Goal: Task Accomplishment & Management: Use online tool/utility

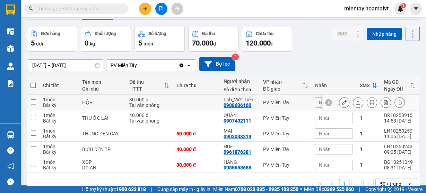
scroll to position [28, 0]
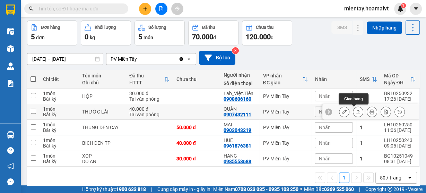
click at [353, 113] on button at bounding box center [358, 112] width 10 height 12
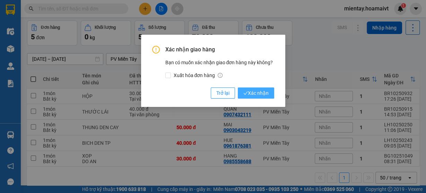
click at [253, 91] on span "Xác nhận" at bounding box center [255, 93] width 25 height 8
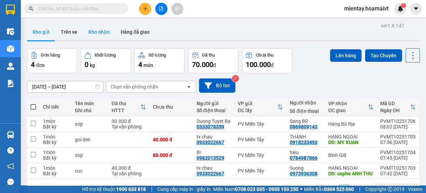
click at [99, 28] on button "Kho nhận" at bounding box center [99, 32] width 32 height 17
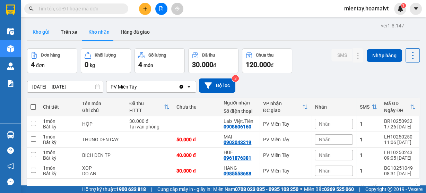
click at [43, 33] on button "Kho gửi" at bounding box center [41, 32] width 28 height 17
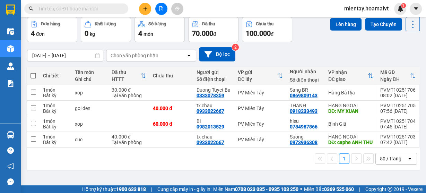
scroll to position [33, 0]
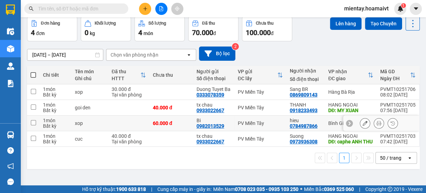
click at [123, 126] on td at bounding box center [128, 123] width 41 height 16
checkbox input "true"
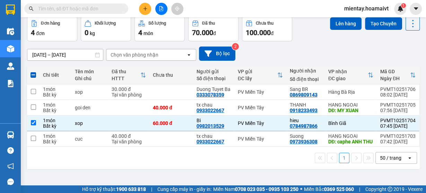
click at [333, 30] on div "Lên hàng Tạo Chuyến" at bounding box center [375, 28] width 90 height 25
click at [342, 16] on div "Kết quả tìm kiếm ( 0 ) Bộ lọc Gửi 3 ngày gần nhất No Data mientay.hoamaivt 1" at bounding box center [213, 8] width 426 height 17
click at [334, 25] on button "Lên hàng" at bounding box center [346, 23] width 32 height 12
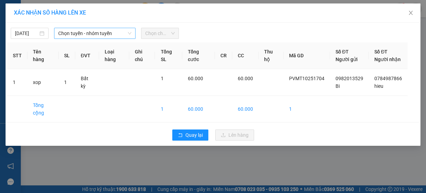
click at [89, 38] on span "Chọn tuyến - nhóm tuyến" at bounding box center [94, 33] width 73 height 10
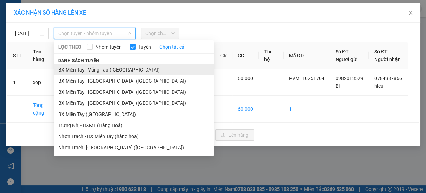
click at [91, 68] on li "BX Miền Tây - Vũng Tàu (Hàng Hóa)" at bounding box center [133, 69] width 159 height 11
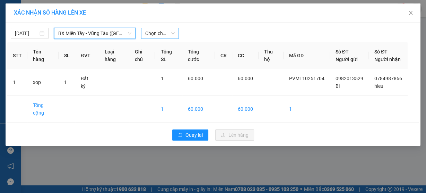
click at [160, 34] on span "Chọn chuyến" at bounding box center [159, 33] width 29 height 10
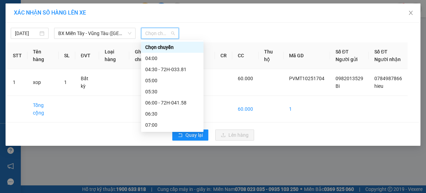
type input "8"
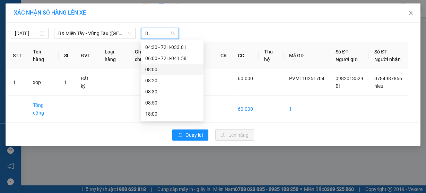
click at [169, 67] on div "08:00" at bounding box center [172, 69] width 54 height 8
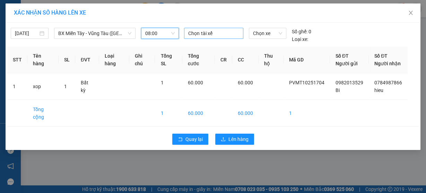
click at [216, 32] on div at bounding box center [213, 33] width 55 height 8
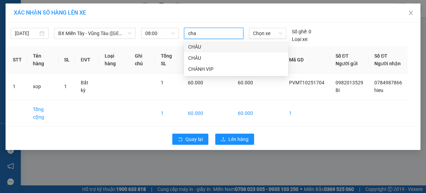
type input "chau"
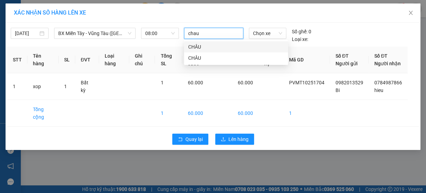
click at [210, 46] on div "CHÂU" at bounding box center [236, 47] width 96 height 8
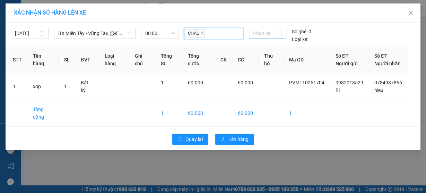
click at [272, 33] on span "Chọn xe" at bounding box center [267, 33] width 29 height 10
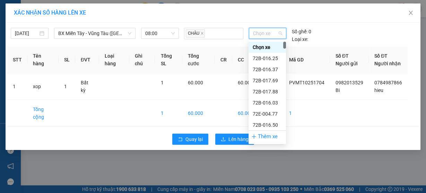
type input "4"
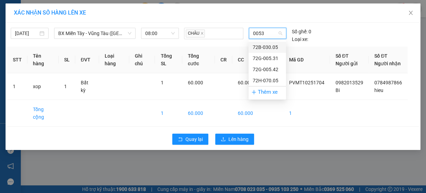
type input "00531"
click at [267, 44] on div "72G-005.31" at bounding box center [267, 47] width 29 height 8
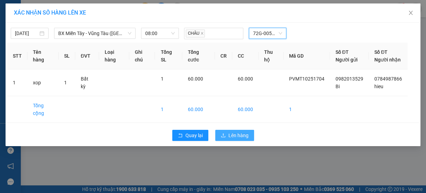
click at [233, 139] on span "Lên hàng" at bounding box center [238, 135] width 20 height 8
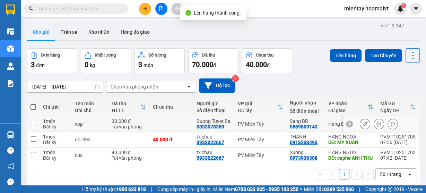
click at [220, 124] on div "Duong Tuyet Ba" at bounding box center [213, 121] width 34 height 6
checkbox input "true"
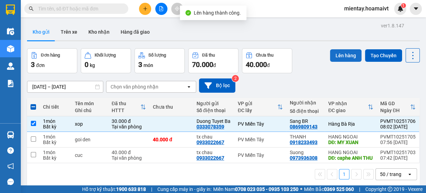
click at [339, 55] on button "Lên hàng" at bounding box center [346, 55] width 32 height 12
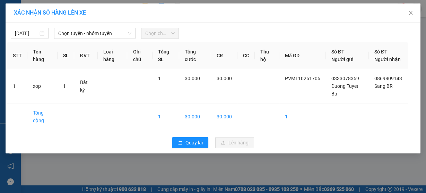
click at [143, 33] on div "Chọn chuyến" at bounding box center [160, 33] width 38 height 11
click at [103, 33] on span "Chọn tuyến - nhóm tuyến" at bounding box center [94, 33] width 73 height 10
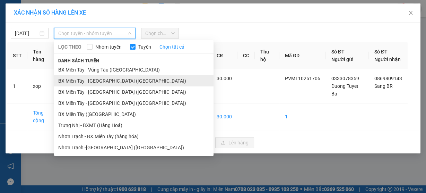
click at [102, 79] on li "BX Miền Tây - Bà Rịa (Hàng Hóa)" at bounding box center [133, 80] width 159 height 11
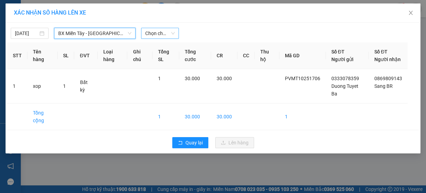
click at [166, 30] on span "Chọn chuyến" at bounding box center [159, 33] width 29 height 10
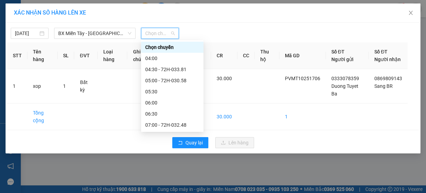
type input "8"
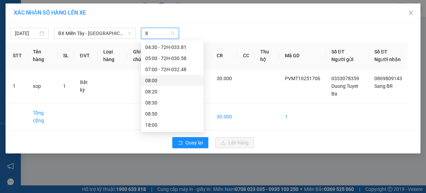
click at [167, 77] on div "08:00" at bounding box center [172, 81] width 54 height 8
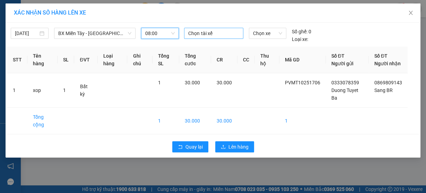
click at [219, 32] on div at bounding box center [213, 33] width 55 height 8
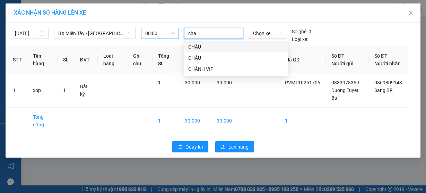
type input "chau"
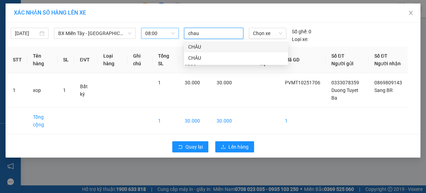
click at [218, 50] on div "CHÂU" at bounding box center [236, 47] width 96 height 8
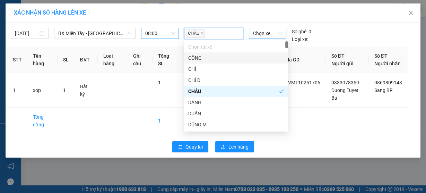
click at [265, 34] on span "Chọn xe" at bounding box center [267, 33] width 29 height 10
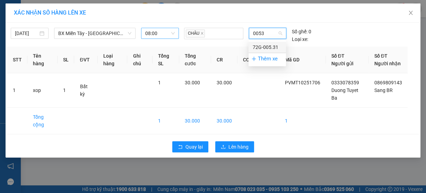
type input "00531"
click at [261, 45] on div "72G-005.31" at bounding box center [267, 47] width 29 height 8
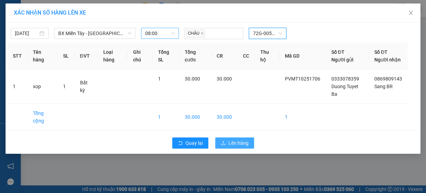
click at [237, 146] on span "Lên hàng" at bounding box center [238, 143] width 20 height 8
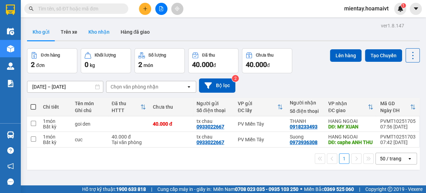
click at [103, 36] on button "Kho nhận" at bounding box center [99, 32] width 32 height 17
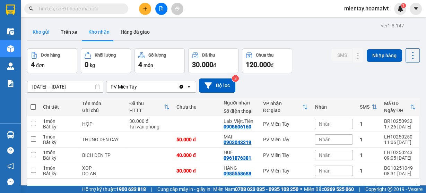
click at [43, 38] on button "Kho gửi" at bounding box center [41, 32] width 28 height 17
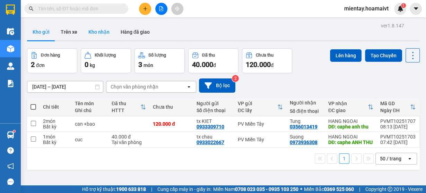
click at [102, 38] on button "Kho nhận" at bounding box center [99, 32] width 32 height 17
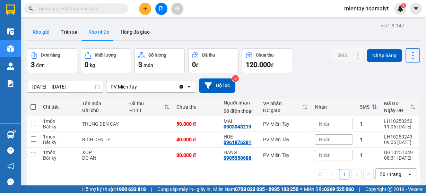
click at [40, 33] on button "Kho gửi" at bounding box center [41, 32] width 28 height 17
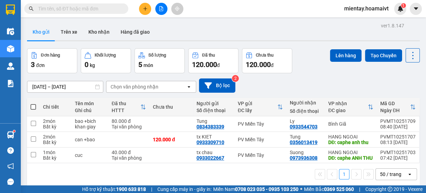
click at [142, 84] on div "Chọn văn phòng nhận" at bounding box center [135, 86] width 48 height 7
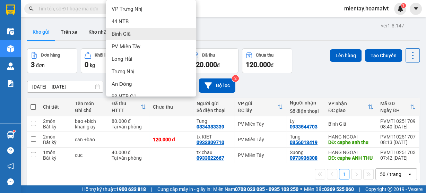
click at [153, 37] on div "Bình Giã" at bounding box center [151, 34] width 90 height 12
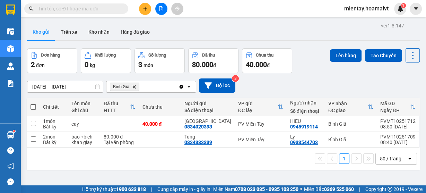
click at [33, 106] on span at bounding box center [33, 107] width 6 height 6
click at [33, 103] on input "checkbox" at bounding box center [33, 103] width 0 height 0
checkbox input "true"
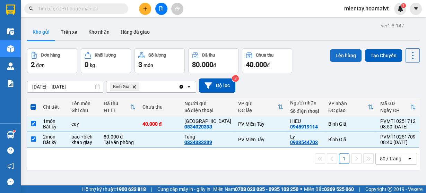
click at [344, 53] on button "Lên hàng" at bounding box center [346, 55] width 32 height 12
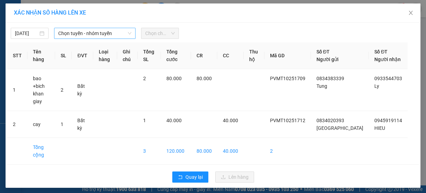
click at [89, 36] on span "Chọn tuyến - nhóm tuyến" at bounding box center [94, 33] width 73 height 10
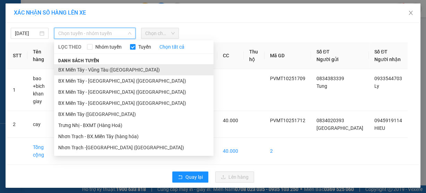
click at [94, 67] on li "BX Miền Tây - Vũng Tàu (Hàng Hóa)" at bounding box center [133, 69] width 159 height 11
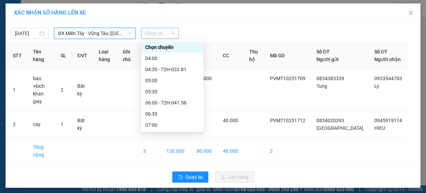
click at [153, 35] on span "Chọn chuyến" at bounding box center [159, 33] width 29 height 10
type input "9"
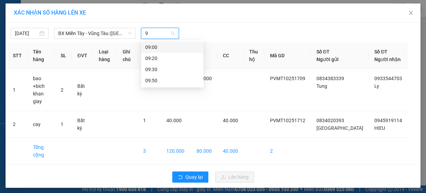
click at [151, 49] on div "09:00" at bounding box center [172, 47] width 54 height 8
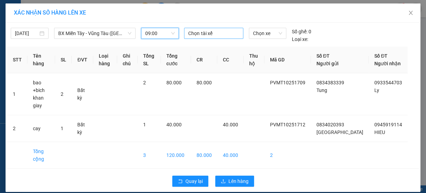
click at [211, 32] on div at bounding box center [213, 33] width 55 height 8
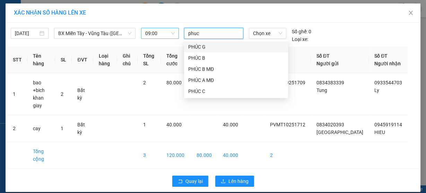
type input "phuc b"
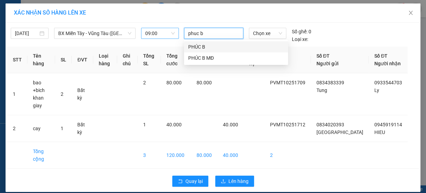
click at [209, 45] on div "PHÚC B" at bounding box center [236, 47] width 96 height 8
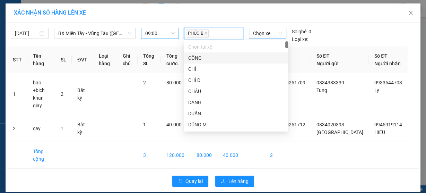
click at [265, 35] on span "Chọn xe" at bounding box center [267, 33] width 29 height 10
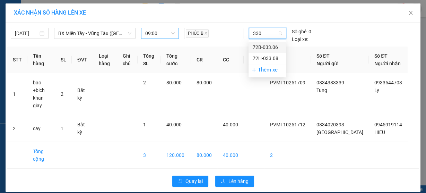
type input "3308"
click at [265, 45] on div "72H-033.08" at bounding box center [267, 47] width 29 height 8
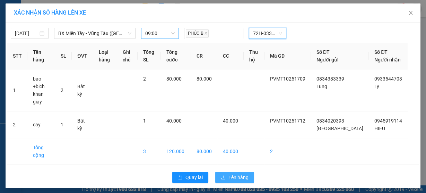
click at [241, 171] on button "Lên hàng" at bounding box center [234, 176] width 39 height 11
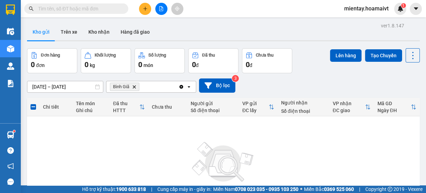
click at [135, 88] on icon "Bình Giã, close by backspace" at bounding box center [134, 86] width 3 height 3
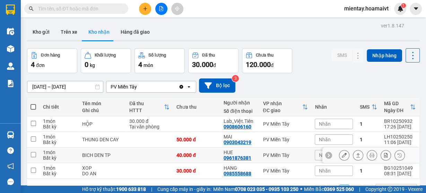
scroll to position [32, 0]
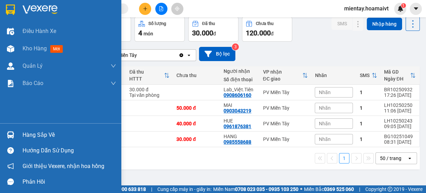
click at [44, 133] on div "Hàng sắp về" at bounding box center [70, 135] width 94 height 10
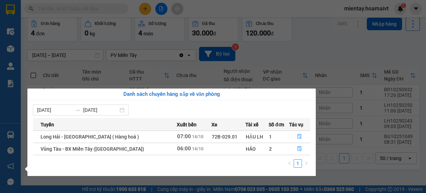
click at [289, 48] on section "Kết quả tìm kiếm ( 0 ) Bộ lọc Gửi 3 ngày gần nhất No Data mientay.hoamaivt 1 Đi…" at bounding box center [213, 96] width 426 height 193
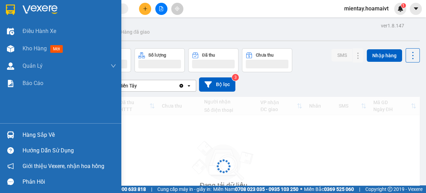
click at [26, 136] on div "Hàng sắp về" at bounding box center [70, 135] width 94 height 10
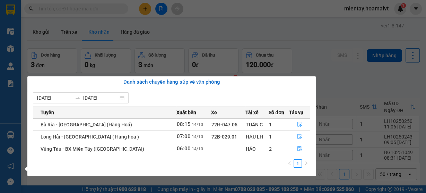
click at [235, 31] on section "Kết quả tìm kiếm ( 0 ) Bộ lọc Gửi 3 ngày gần nhất No Data mientay.hoamaivt 1 Đi…" at bounding box center [213, 96] width 426 height 193
